Goal: Task Accomplishment & Management: Use online tool/utility

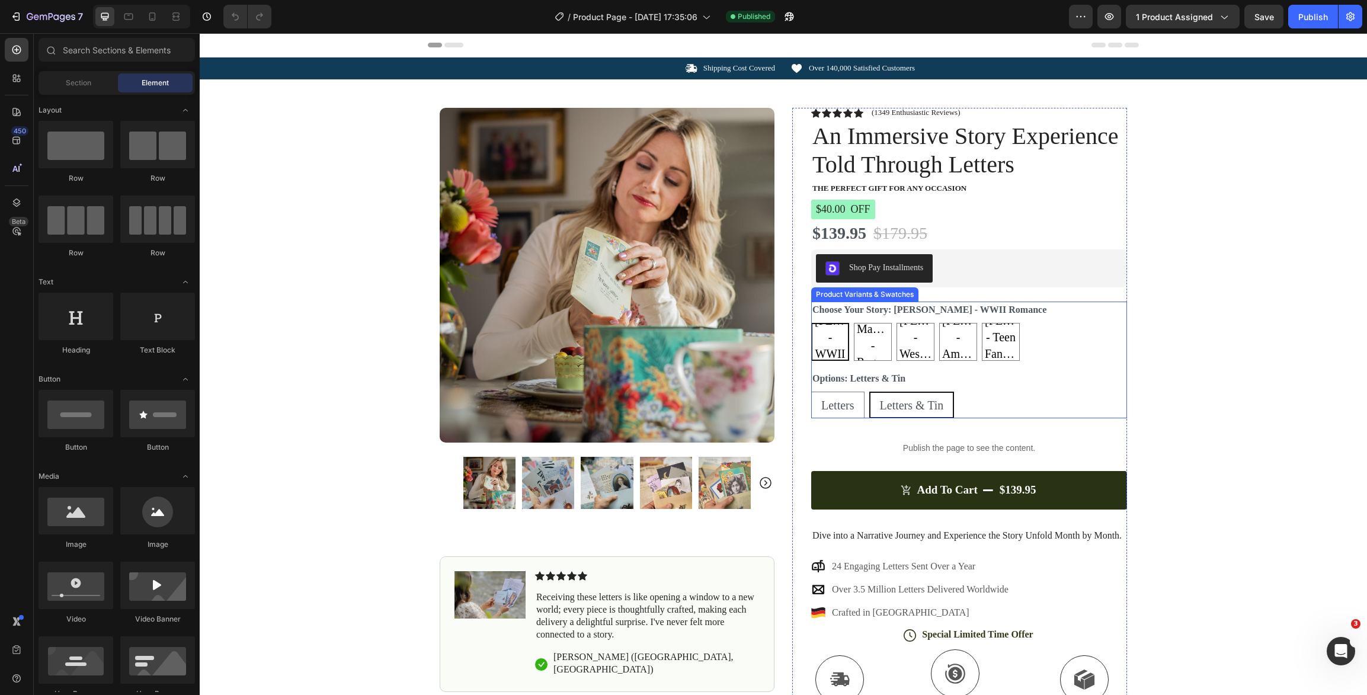
click at [1058, 332] on div "[PERSON_NAME] - WWII Romance [PERSON_NAME] - WWII Romance [PERSON_NAME] - WWII …" at bounding box center [969, 342] width 316 height 38
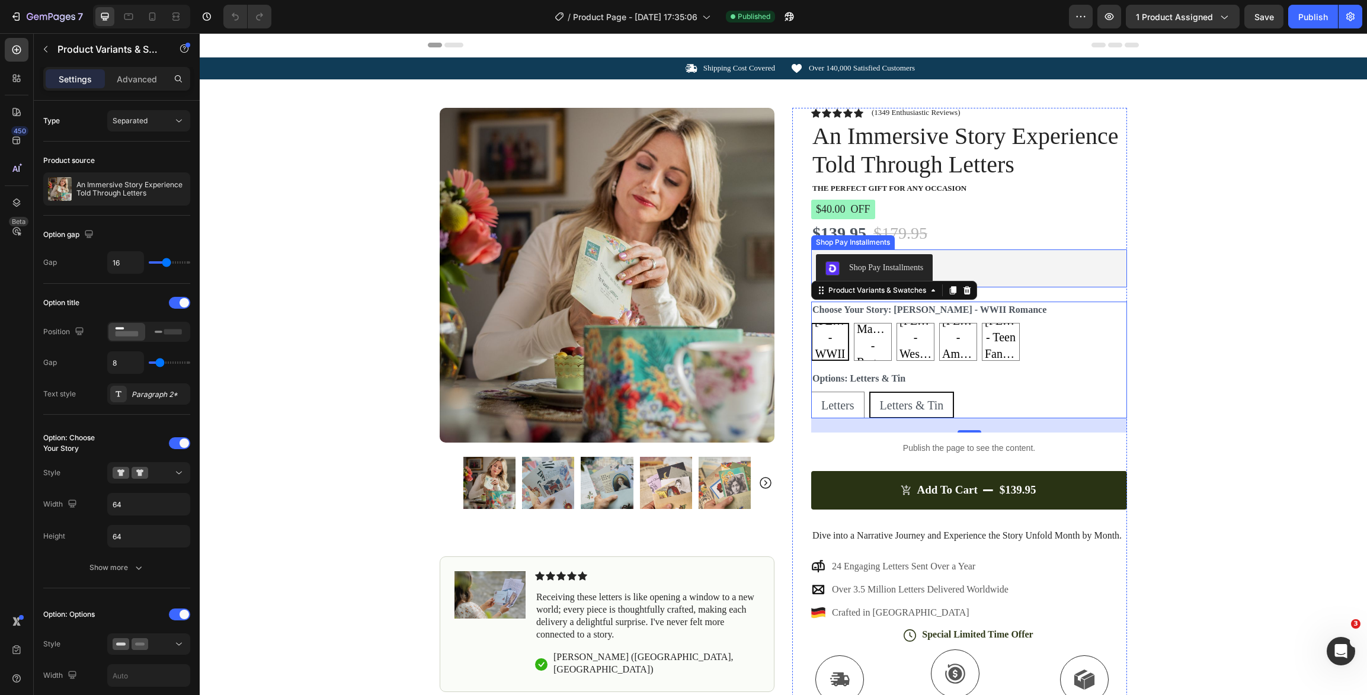
click at [1015, 273] on div "Shop Pay Installments" at bounding box center [969, 268] width 306 height 28
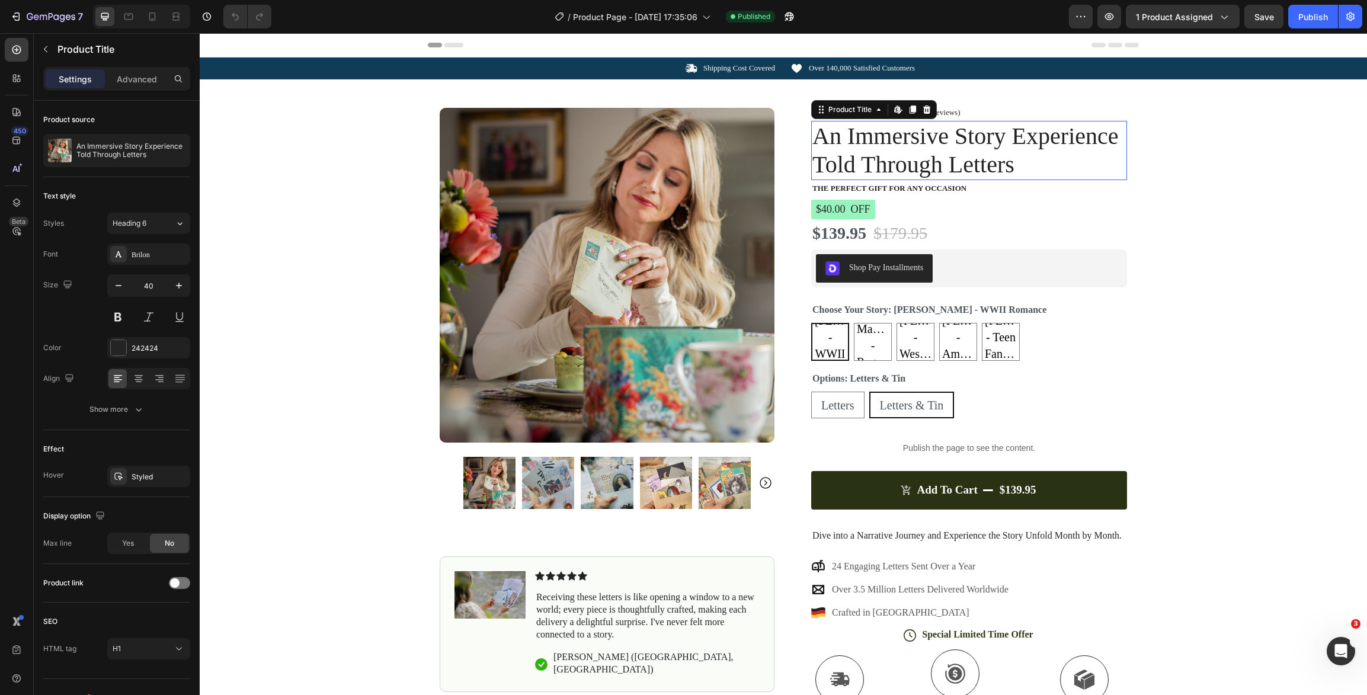
click at [1034, 175] on h1 "An Immersive Story Experience Told Through Letters" at bounding box center [969, 150] width 316 height 59
click at [1051, 326] on div "[PERSON_NAME] - WWII Romance [PERSON_NAME] - WWII Romance [PERSON_NAME] - WWII …" at bounding box center [969, 342] width 316 height 38
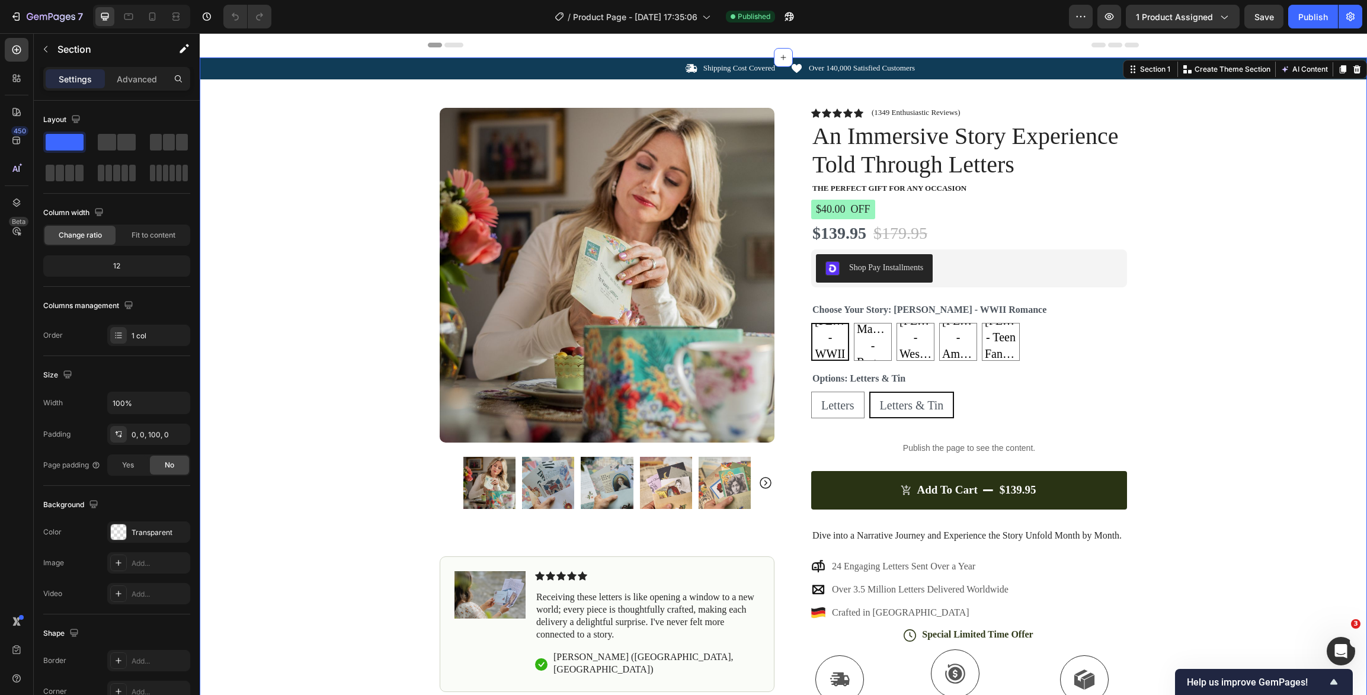
click at [235, 101] on div "Icon Shipping Cost Covered Text Block Row Icon Over 140,000 Satisfied Customers…" at bounding box center [783, 440] width 1167 height 767
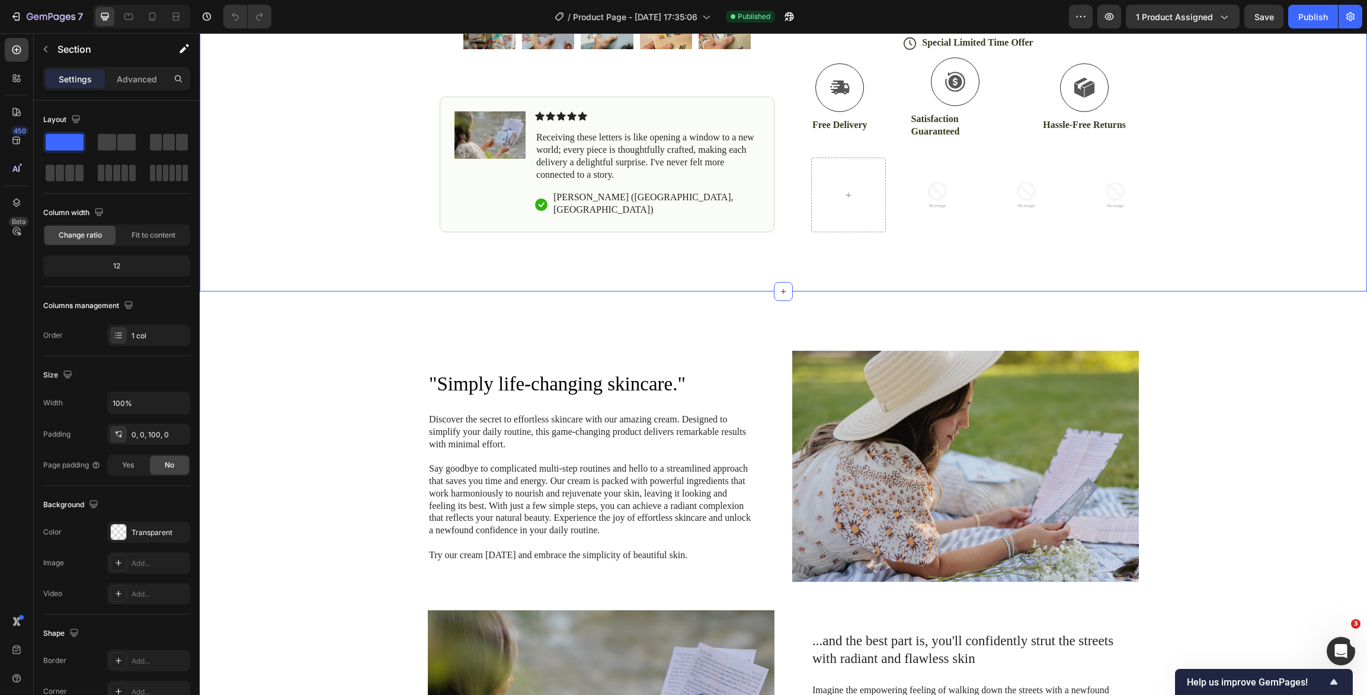
scroll to position [592, 0]
click at [706, 316] on div ""Simply life-changing skincare." Heading Discover the secret to effortless skin…" at bounding box center [783, 595] width 1167 height 609
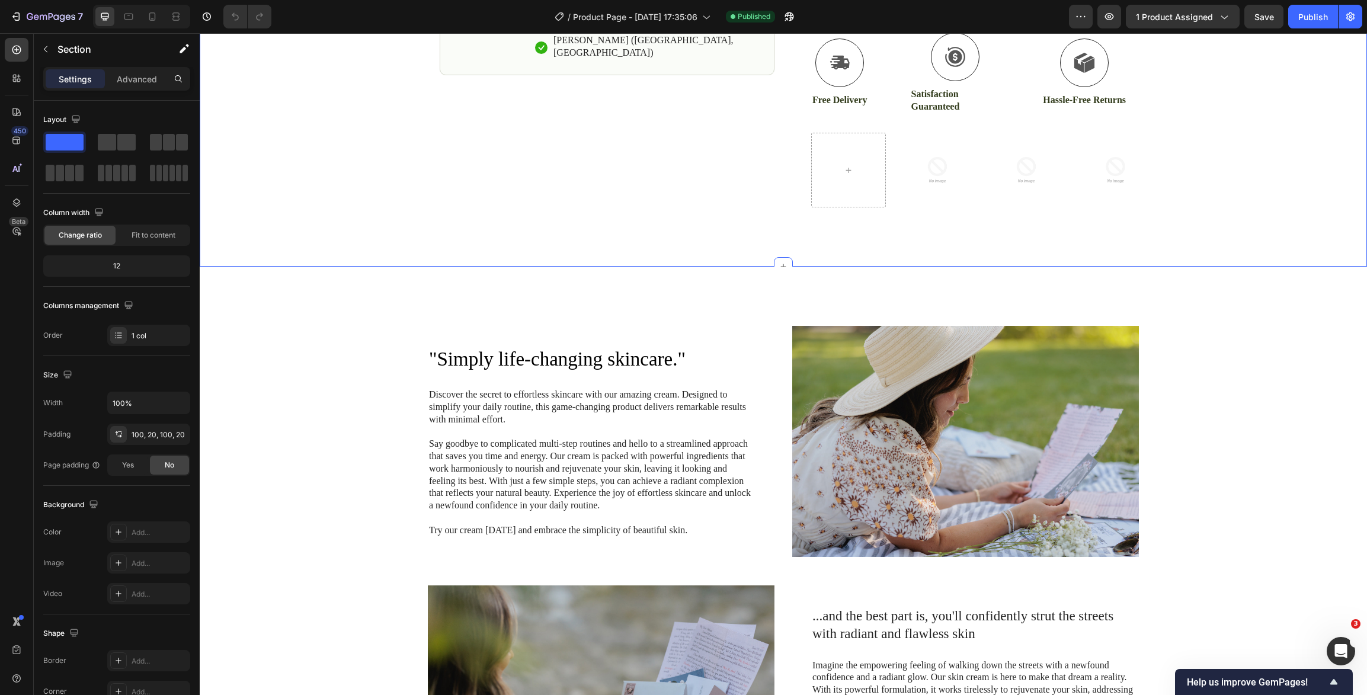
scroll to position [636, 0]
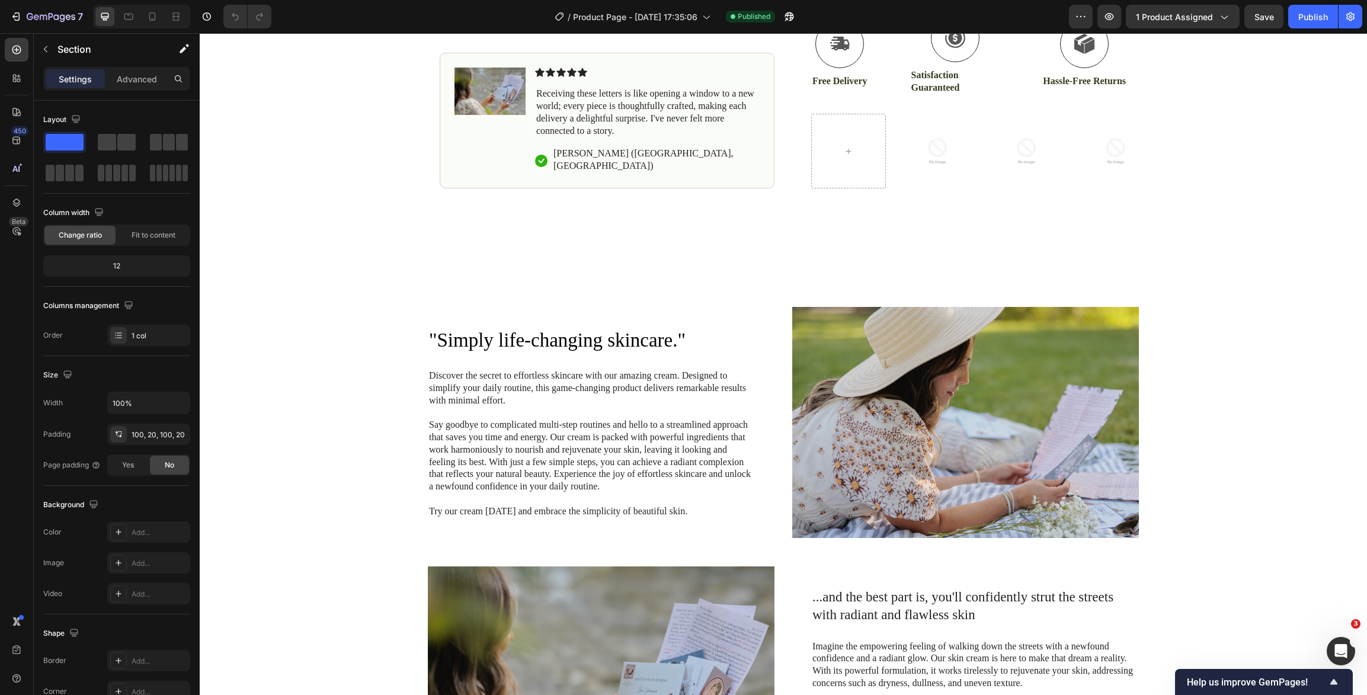
click at [1262, 273] on div ""Simply life-changing skincare." Heading Discover the secret to effortless skin…" at bounding box center [783, 552] width 1167 height 609
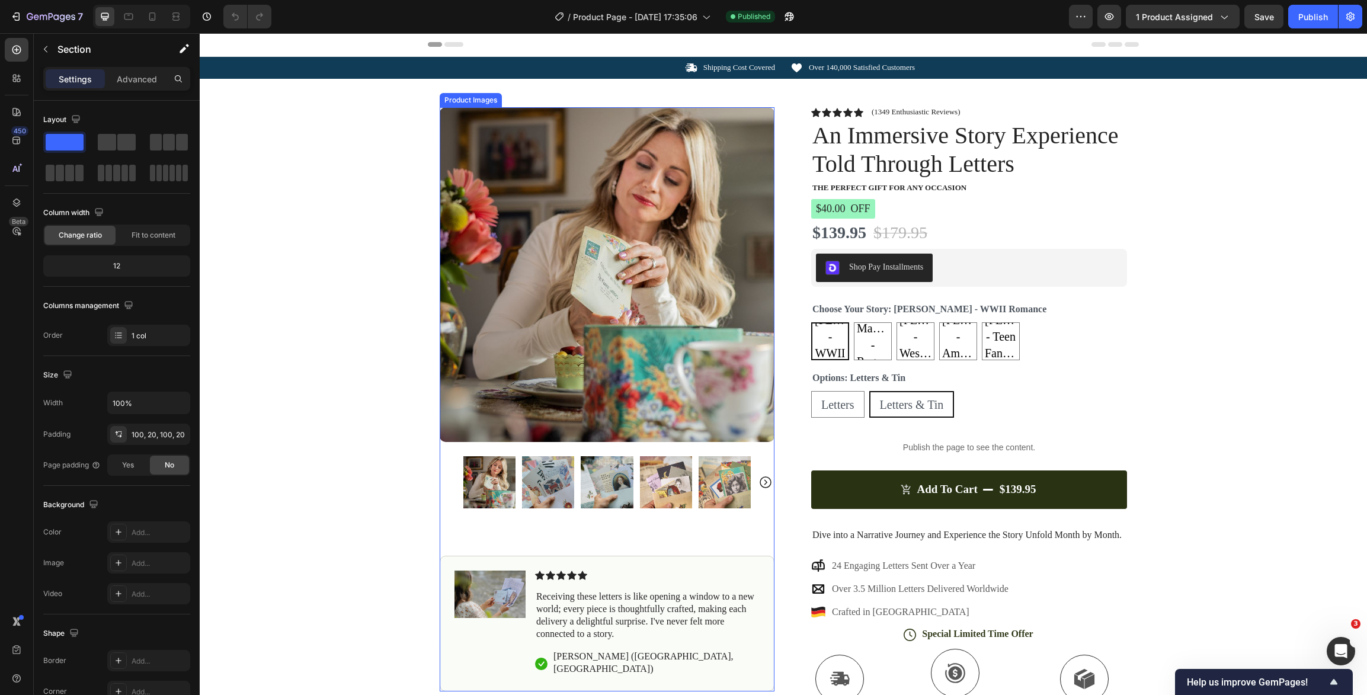
scroll to position [2, 0]
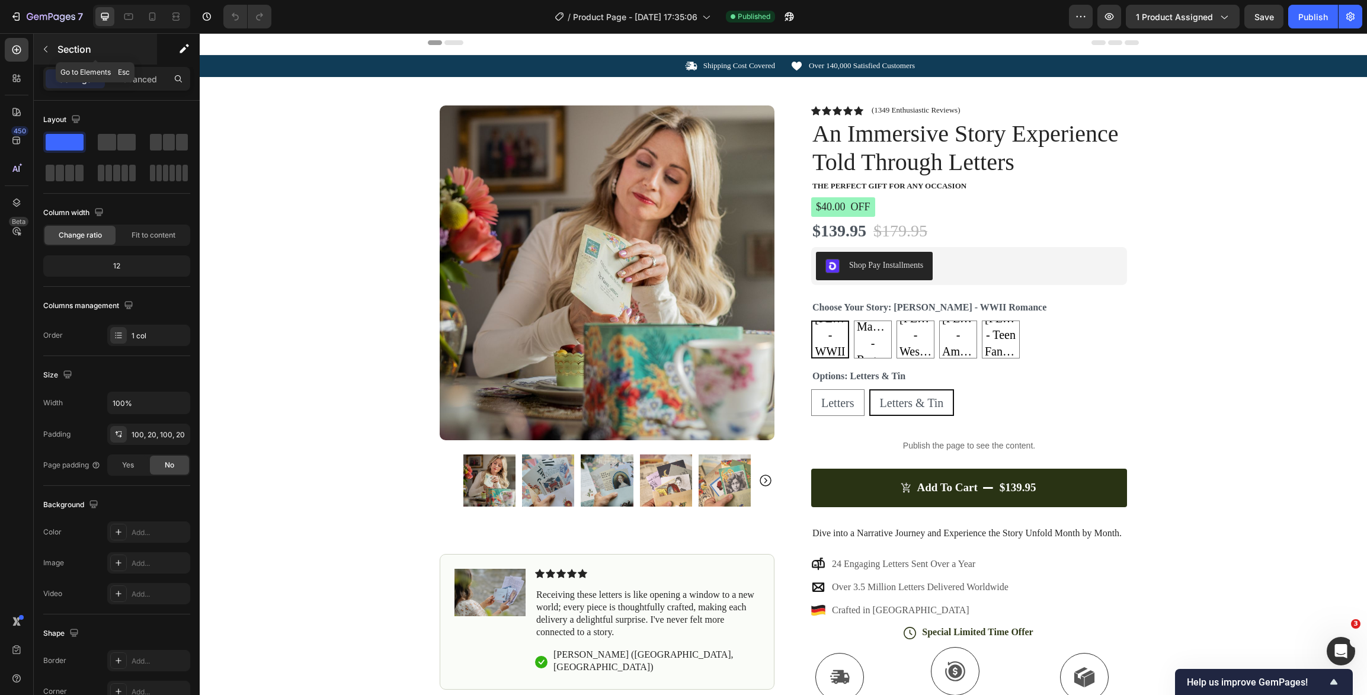
click at [52, 49] on button "button" at bounding box center [45, 49] width 19 height 19
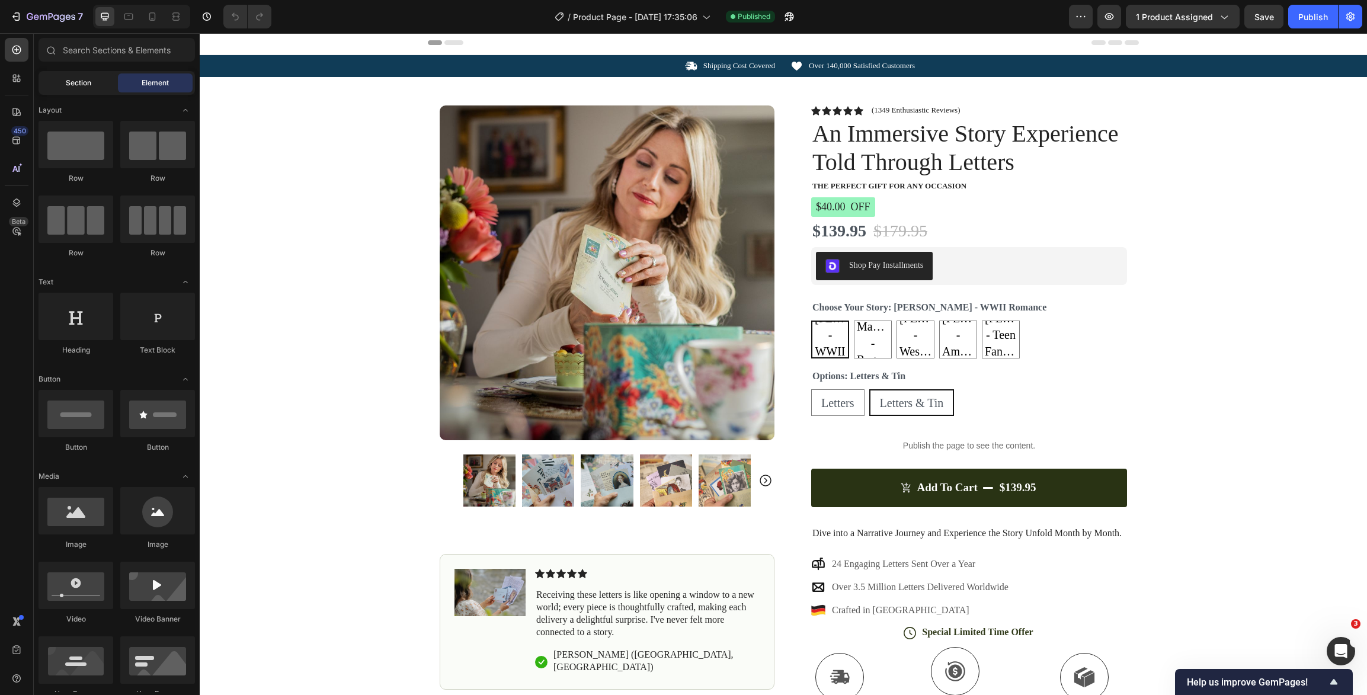
click at [76, 84] on span "Section" at bounding box center [78, 83] width 25 height 11
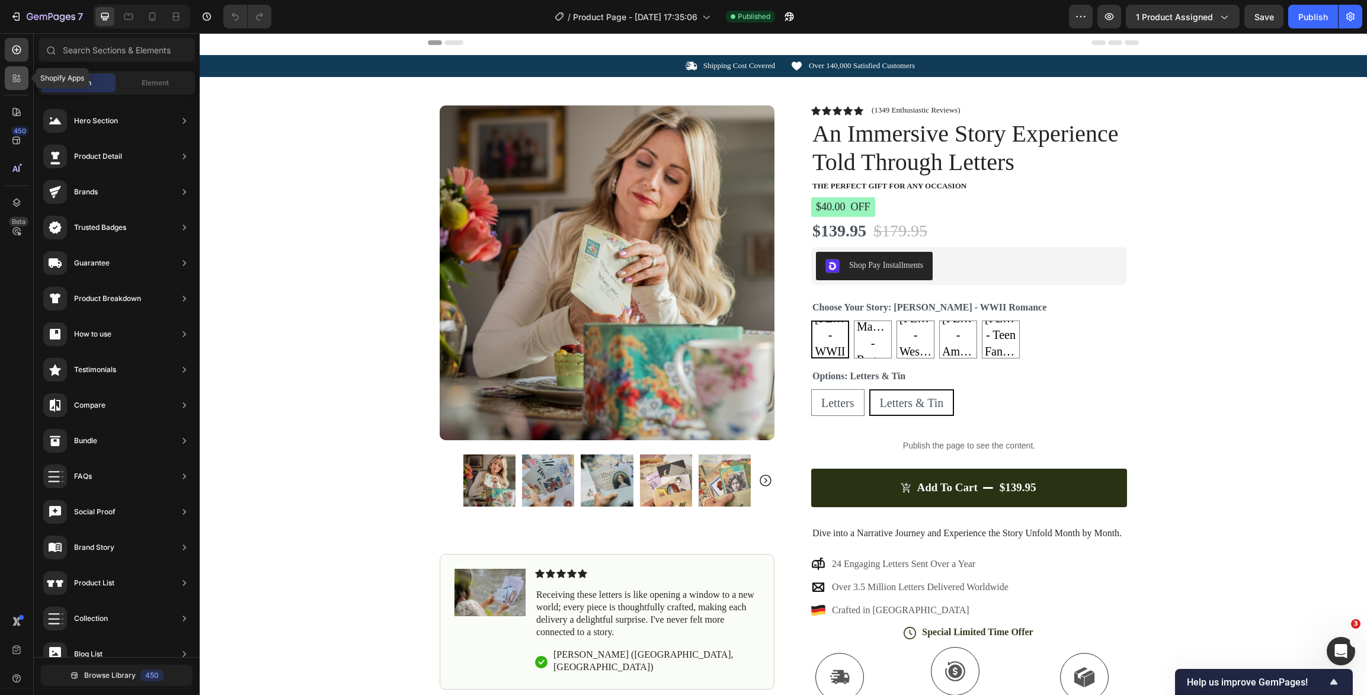
click at [20, 77] on icon at bounding box center [17, 78] width 12 height 12
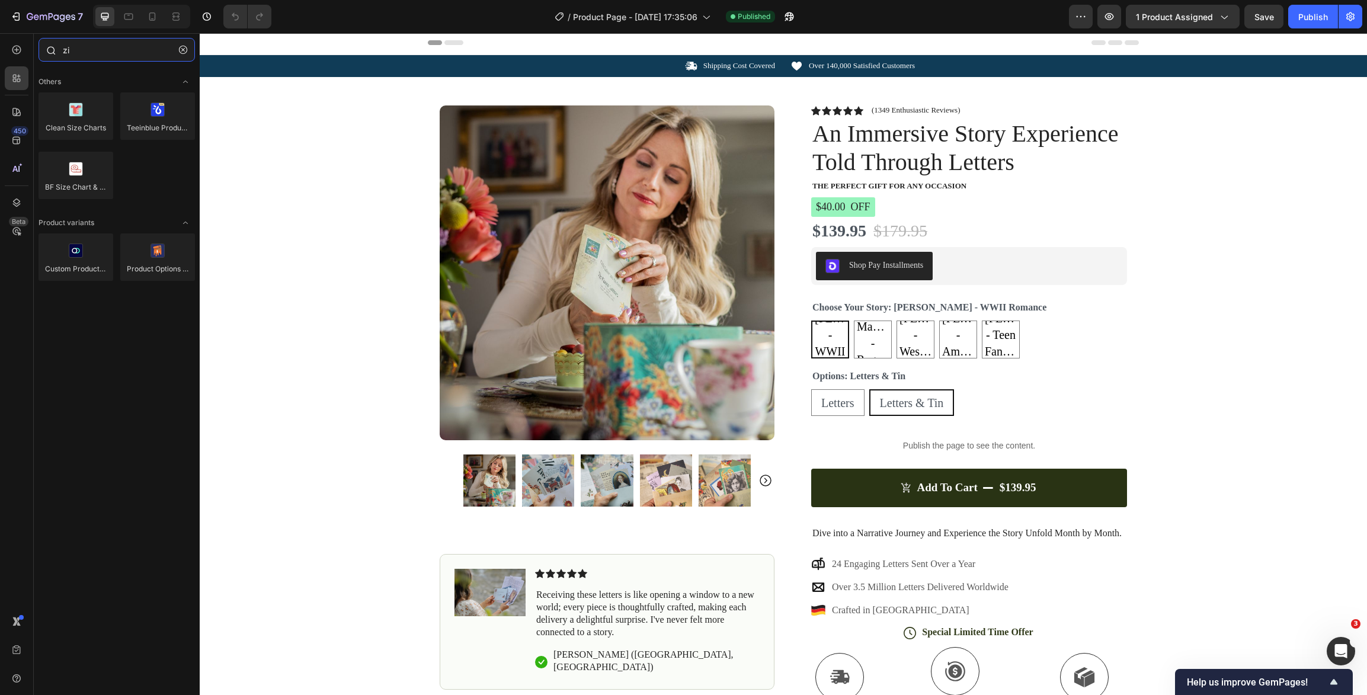
type input "z"
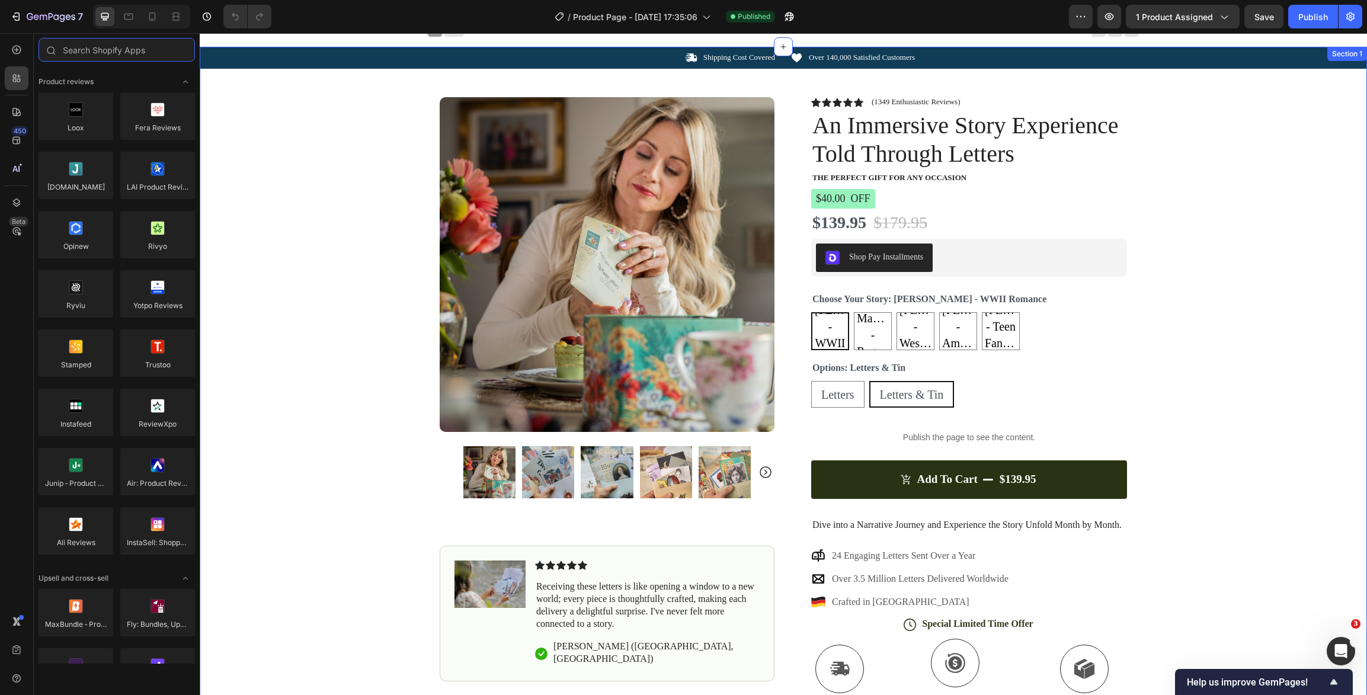
scroll to position [11, 0]
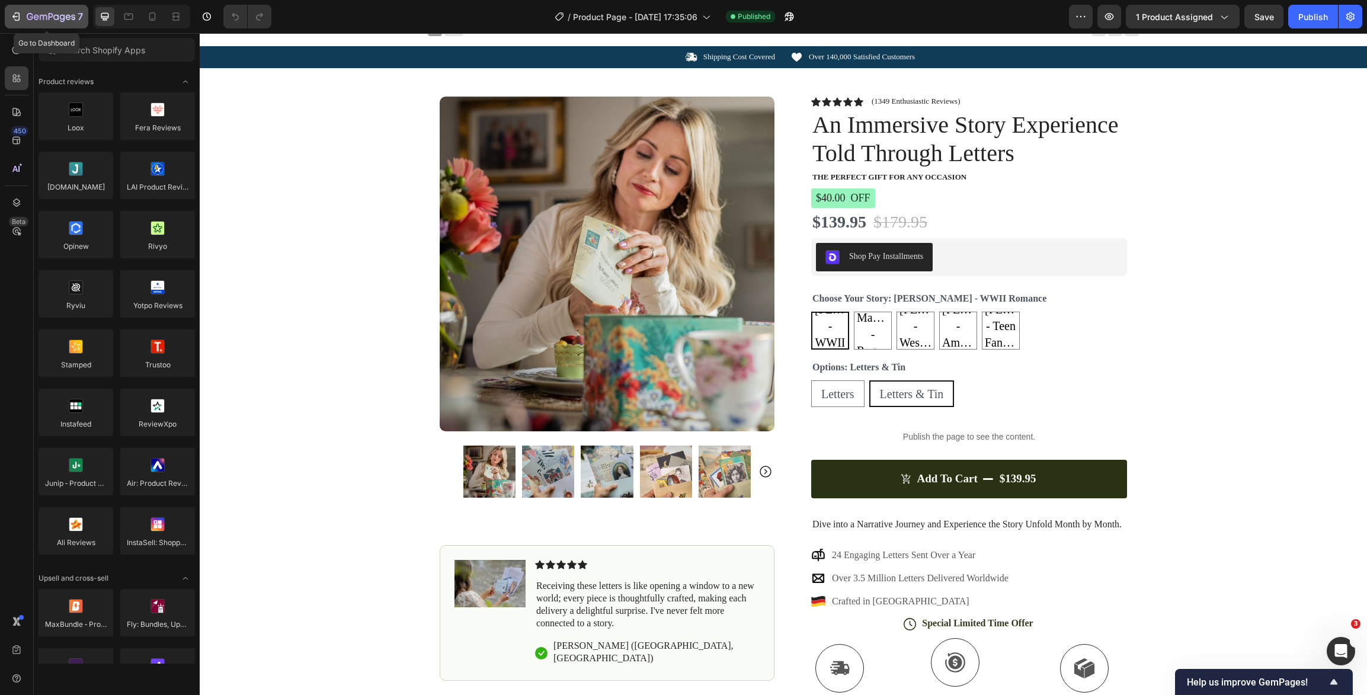
click at [32, 19] on icon "button" at bounding box center [30, 16] width 7 height 7
